Goal: Navigation & Orientation: Find specific page/section

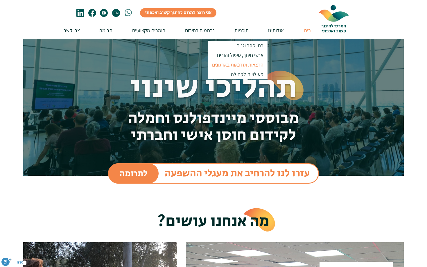
click at [240, 64] on p "הרצאות וסדנאות בארגונים" at bounding box center [238, 65] width 57 height 10
click at [235, 65] on p "הרצאות וסדנאות בארגונים" at bounding box center [238, 65] width 57 height 10
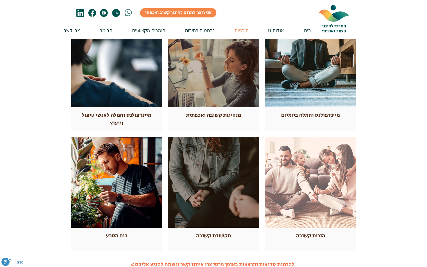
scroll to position [154, 0]
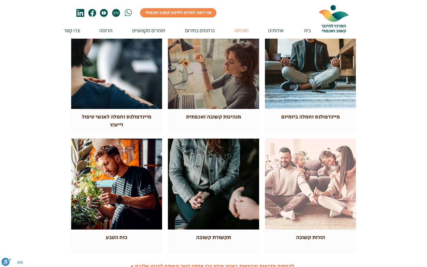
click at [211, 95] on div at bounding box center [213, 63] width 91 height 91
click at [220, 76] on div at bounding box center [213, 63] width 91 height 91
click at [211, 118] on span "מנהיגות קשובה ואכפתית" at bounding box center [213, 117] width 55 height 8
click at [213, 72] on div at bounding box center [213, 63] width 91 height 91
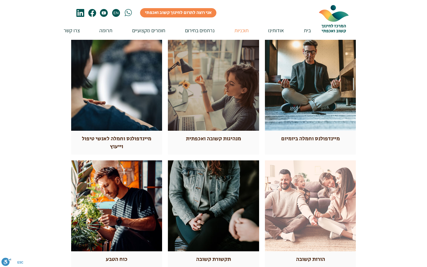
scroll to position [0, 0]
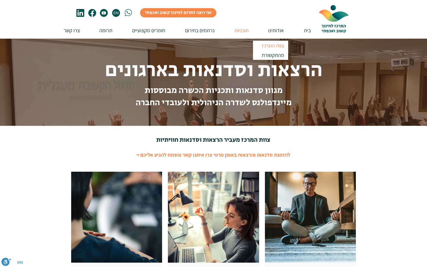
click at [270, 46] on p "צוות המרכז" at bounding box center [273, 46] width 28 height 10
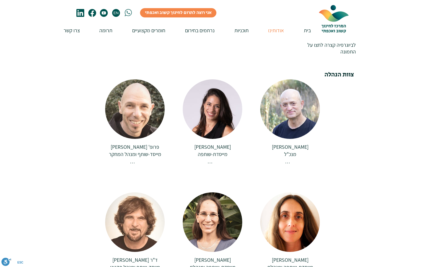
scroll to position [87, 0]
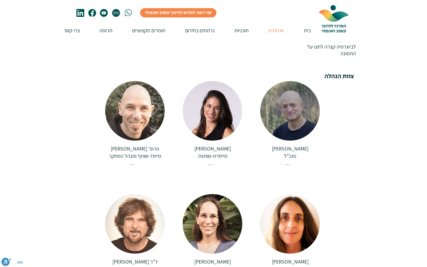
click at [288, 145] on span "[PERSON_NAME]" at bounding box center [290, 148] width 37 height 7
